Goal: Information Seeking & Learning: Check status

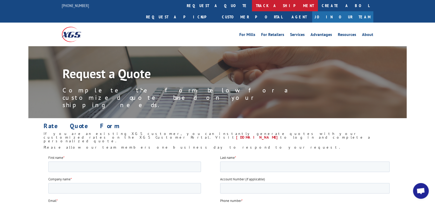
click at [252, 6] on link "track a shipment" at bounding box center [285, 5] width 66 height 11
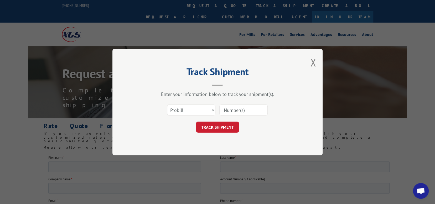
click at [242, 108] on input at bounding box center [243, 110] width 48 height 11
paste input "17501658"
type input "17501658"
click at [220, 126] on button "TRACK SHIPMENT" at bounding box center [217, 127] width 43 height 11
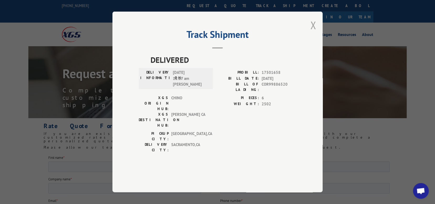
click at [311, 32] on button "Close modal" at bounding box center [313, 25] width 6 height 14
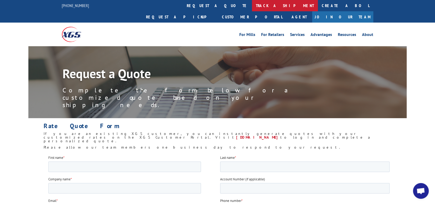
click at [252, 3] on link "track a shipment" at bounding box center [285, 5] width 66 height 11
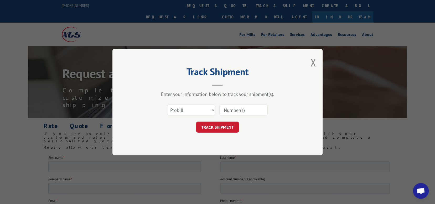
click at [242, 111] on input at bounding box center [243, 110] width 48 height 11
paste input "17501658"
type input "17501658"
click at [222, 127] on button "TRACK SHIPMENT" at bounding box center [217, 127] width 43 height 11
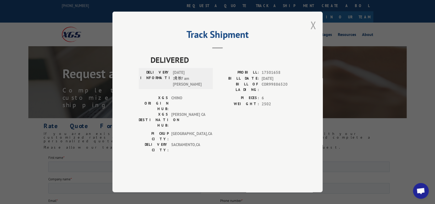
click at [312, 32] on button "Close modal" at bounding box center [313, 25] width 6 height 14
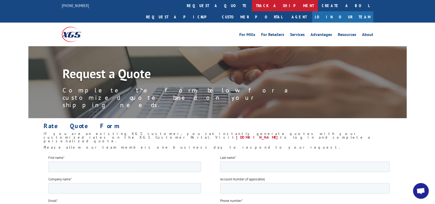
click at [252, 5] on link "track a shipment" at bounding box center [285, 5] width 66 height 11
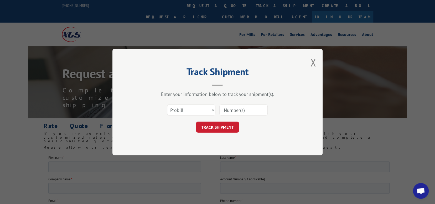
click at [239, 107] on input at bounding box center [243, 110] width 48 height 11
paste input "17501658"
type input "17501658"
click at [218, 126] on button "TRACK SHIPMENT" at bounding box center [217, 127] width 43 height 11
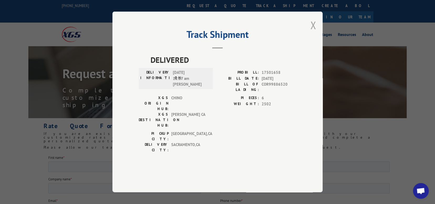
click at [312, 32] on button "Close modal" at bounding box center [313, 25] width 6 height 14
